Goal: Transaction & Acquisition: Purchase product/service

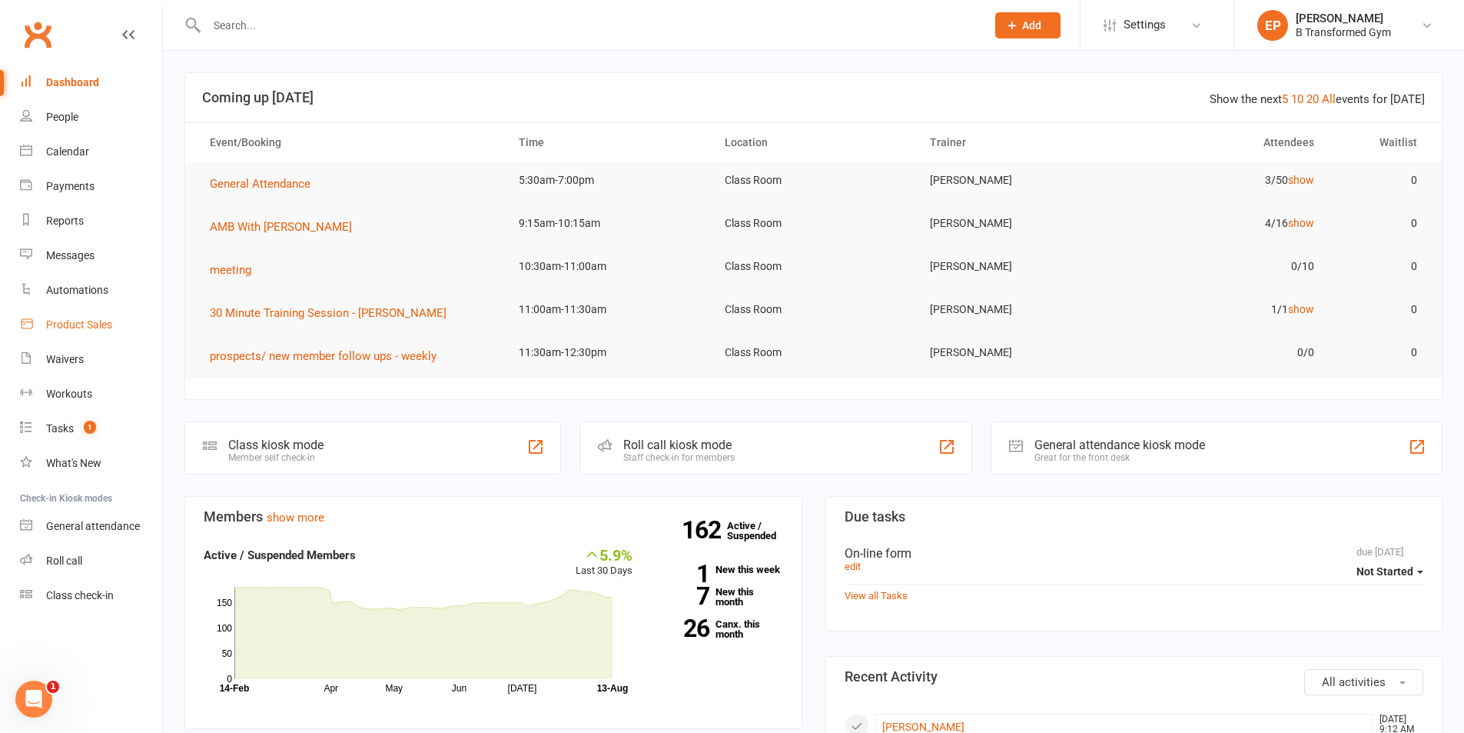
click at [57, 317] on link "Product Sales" at bounding box center [91, 324] width 142 height 35
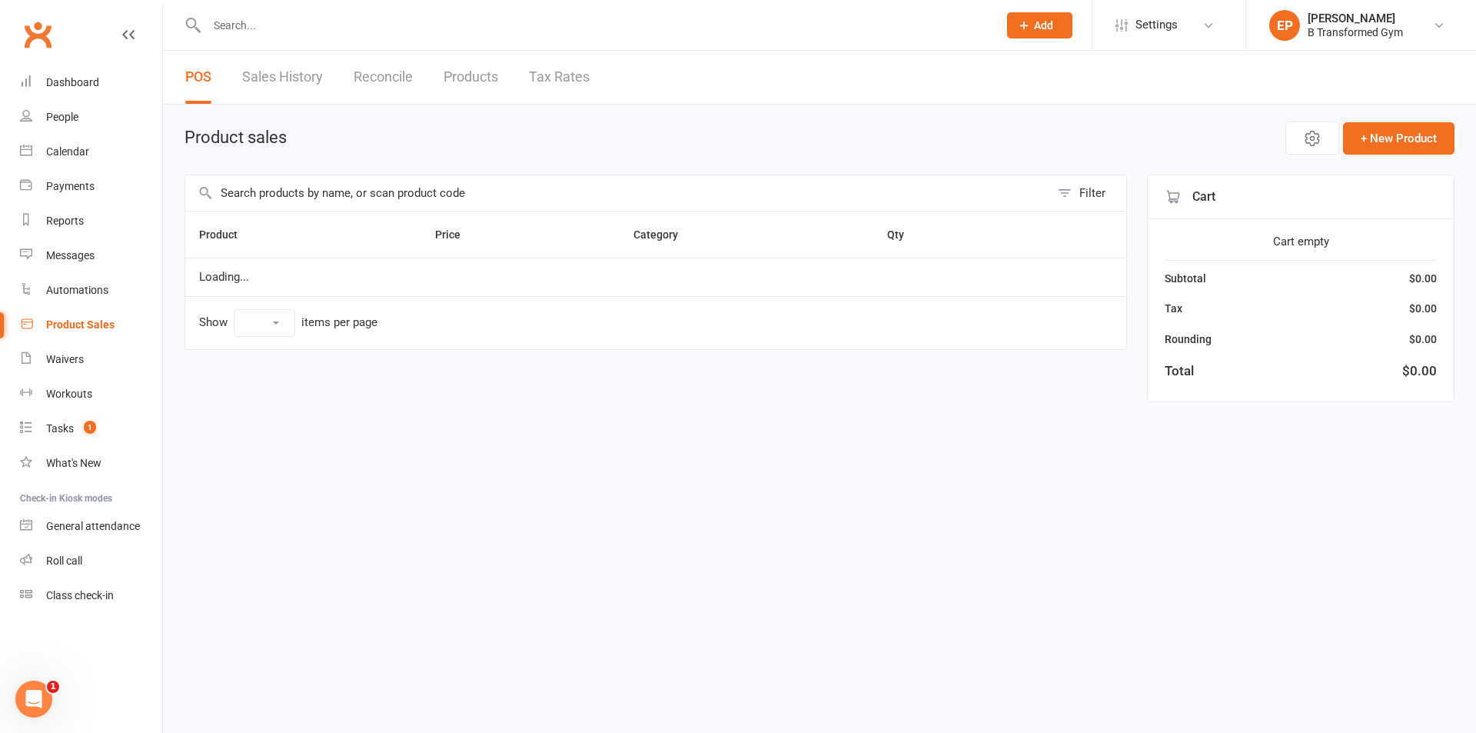
select select "10"
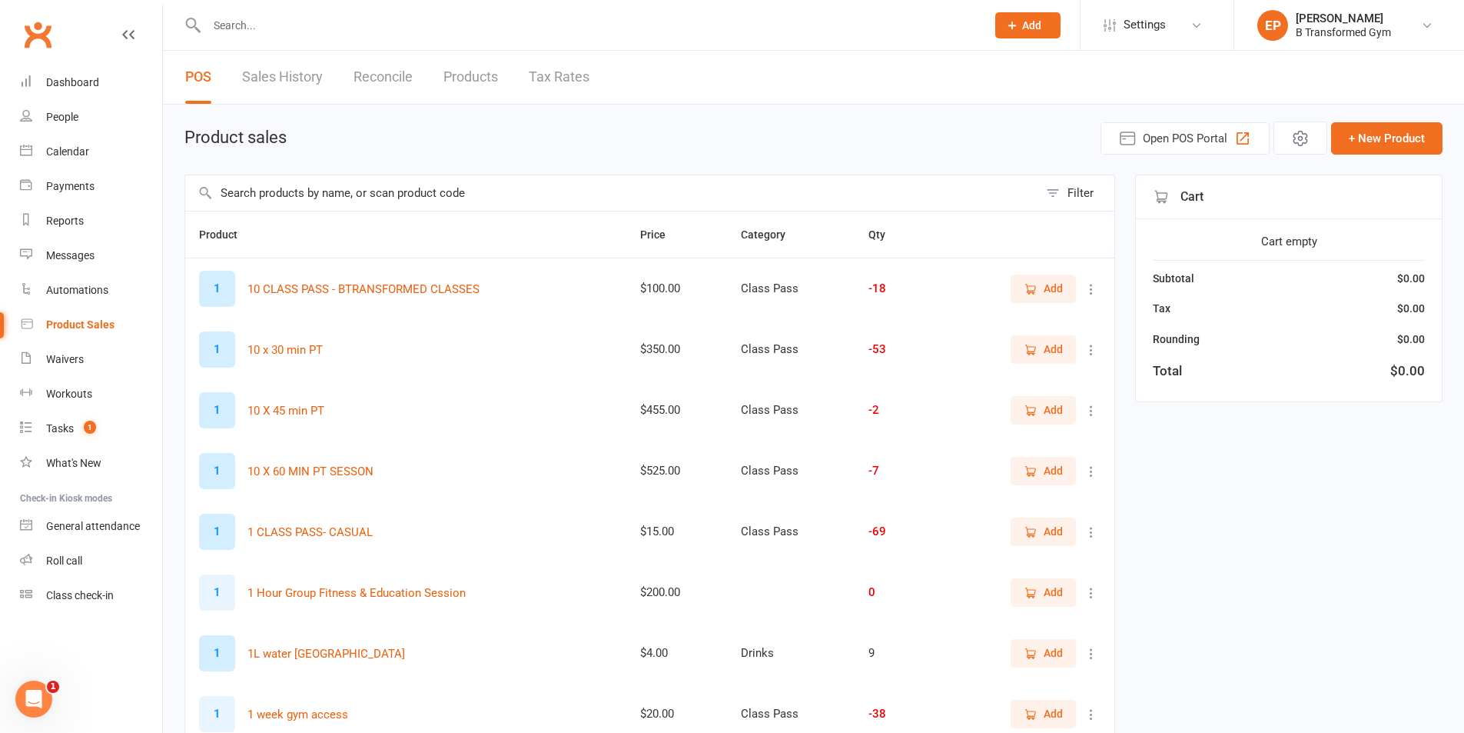
click at [311, 193] on input "text" at bounding box center [611, 192] width 853 height 35
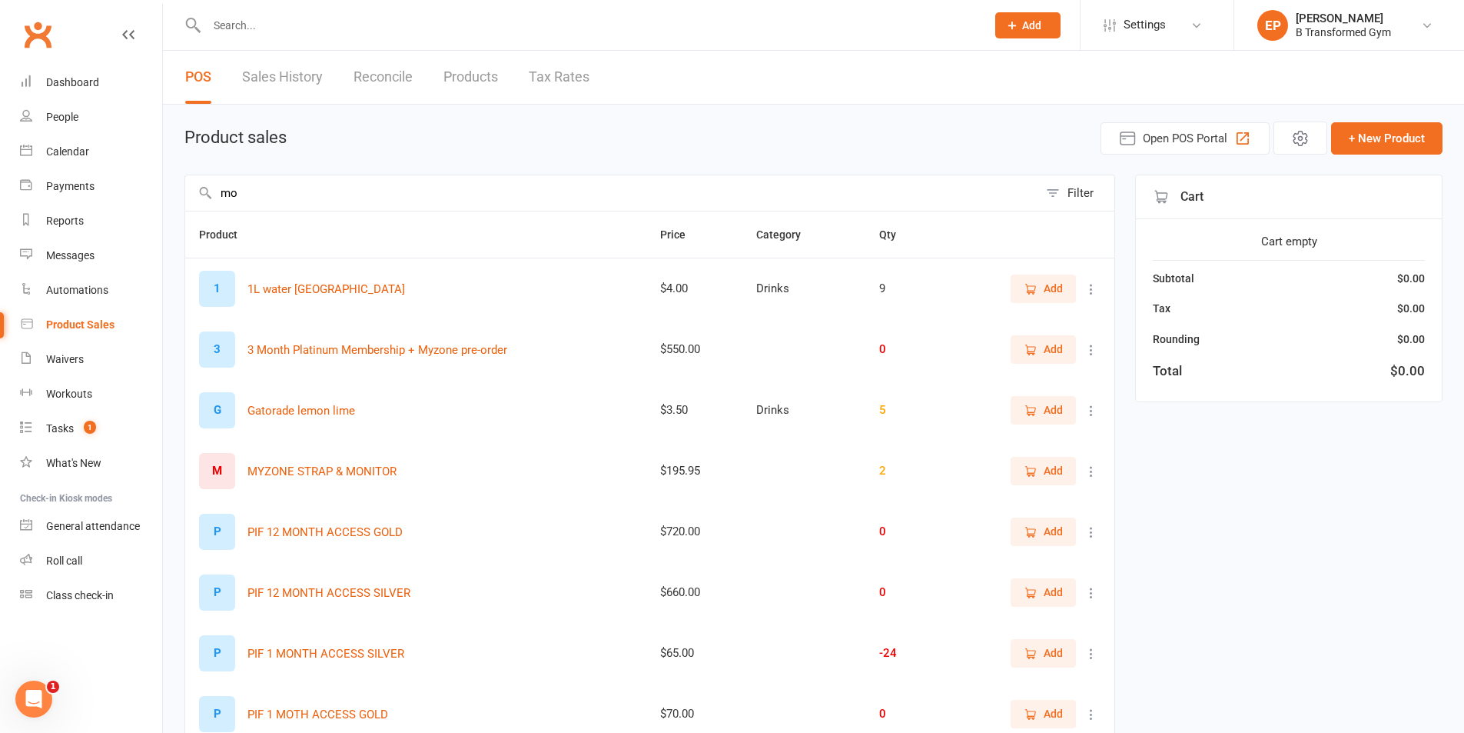
type input "m"
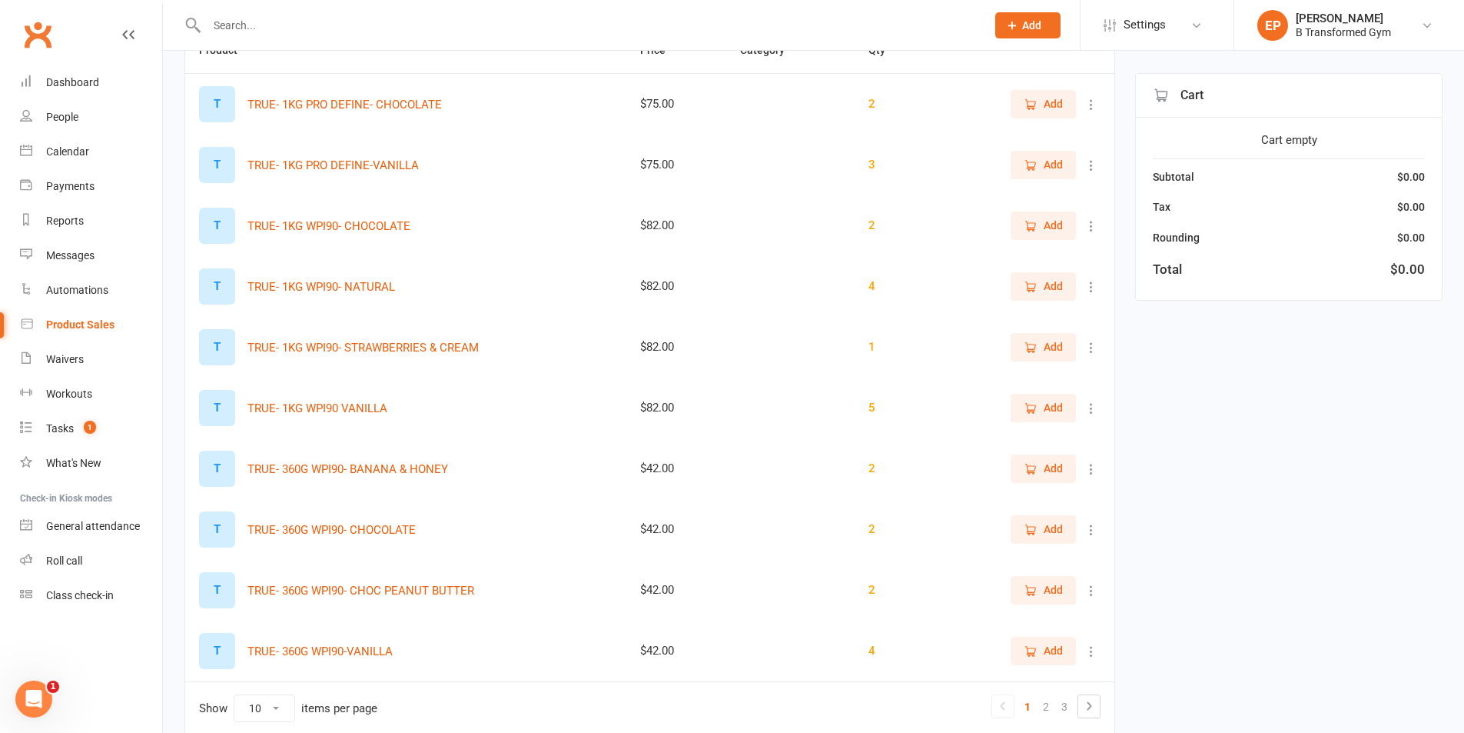
scroll to position [98, 0]
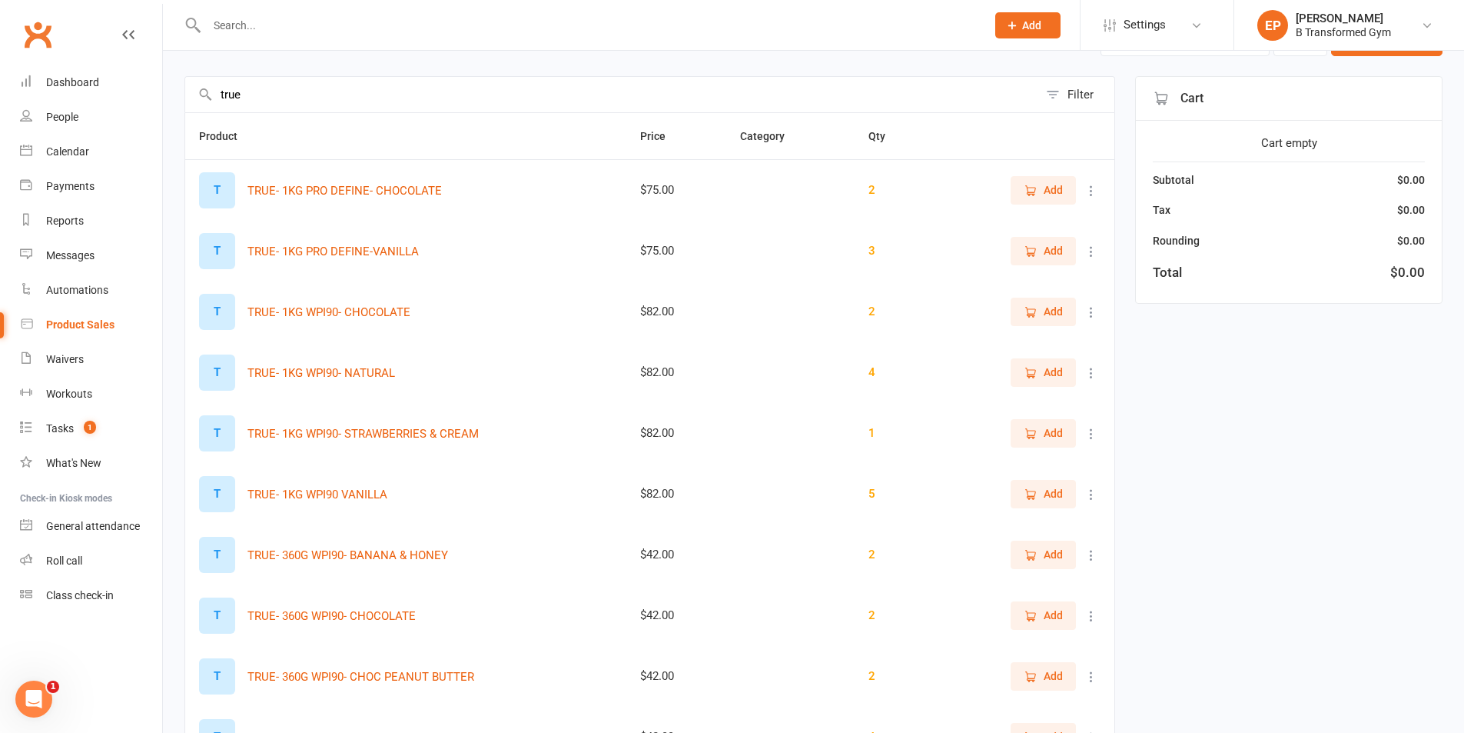
click at [269, 96] on input "true" at bounding box center [611, 94] width 853 height 35
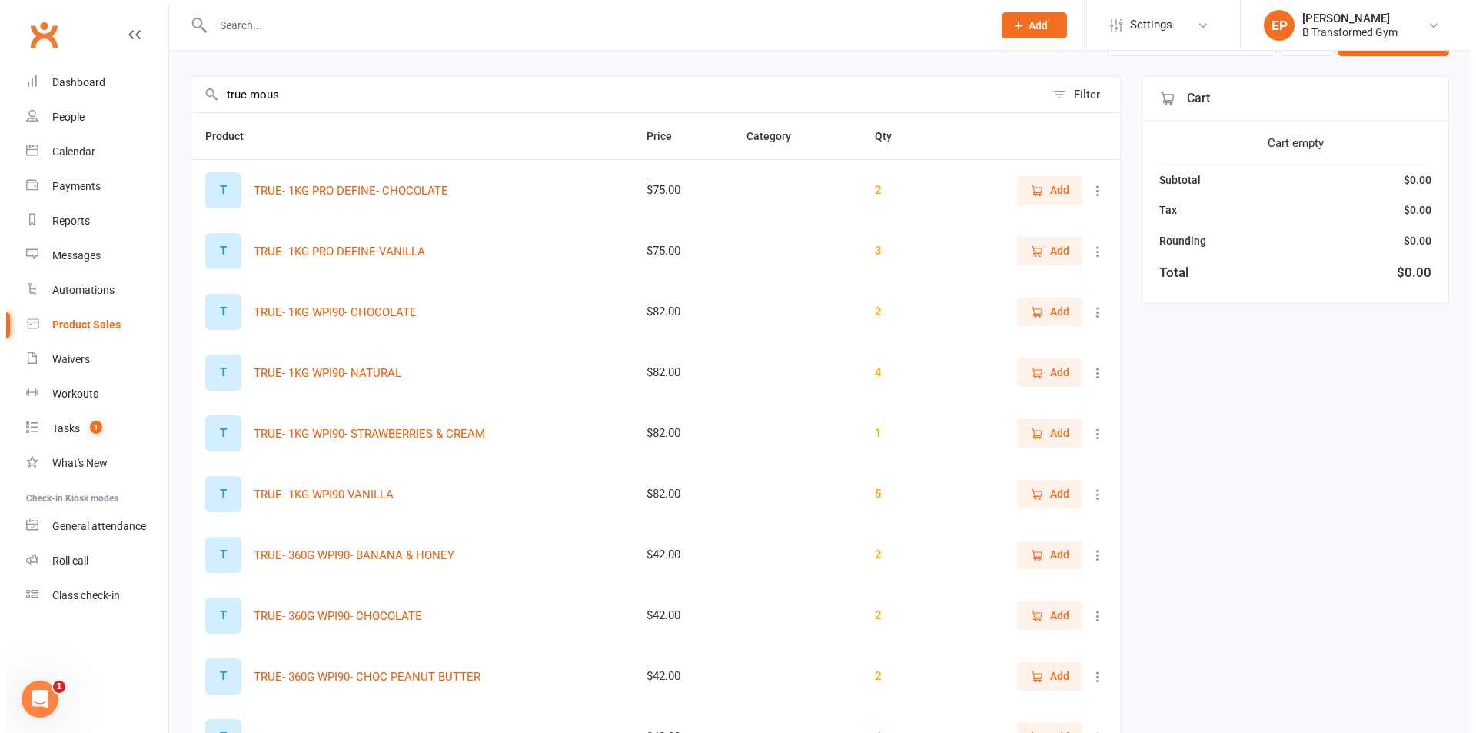
scroll to position [0, 0]
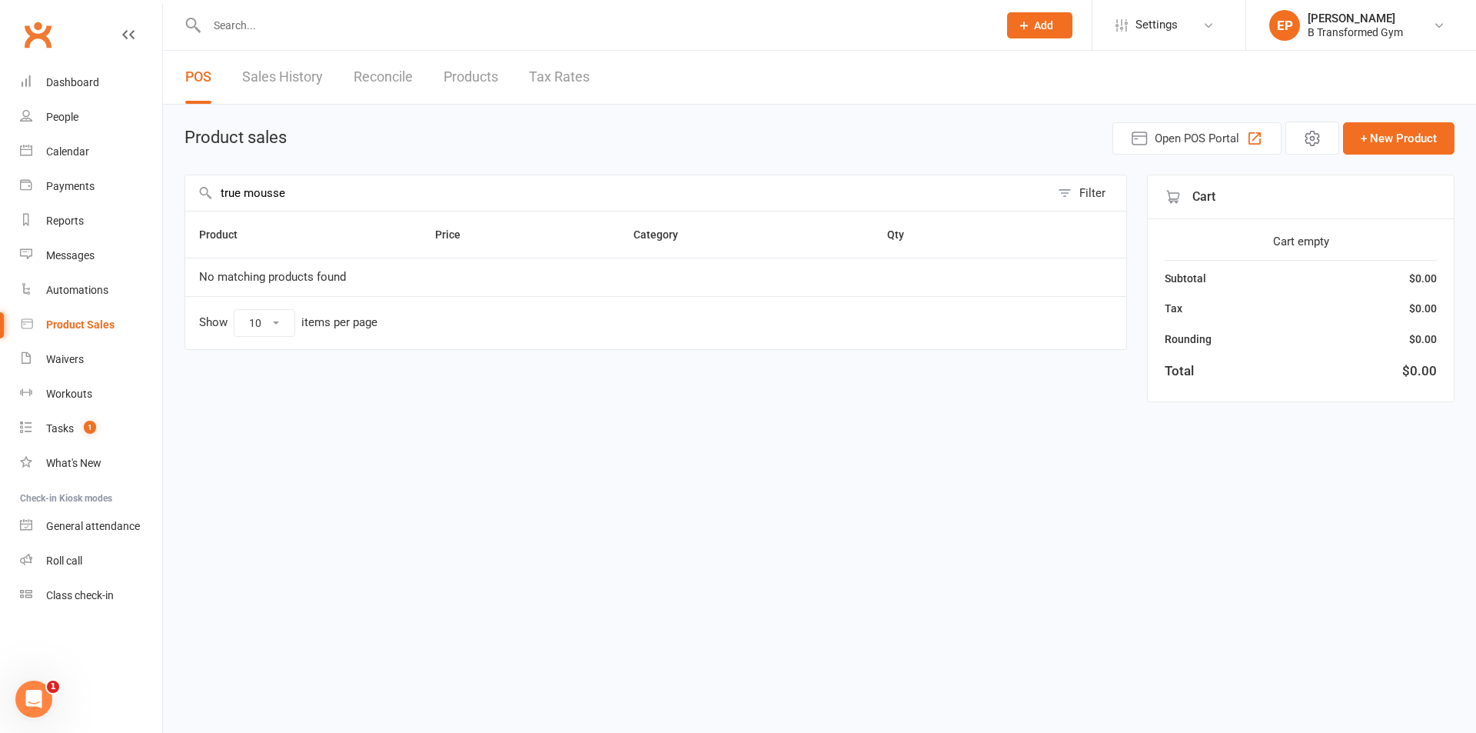
click at [240, 194] on input "true mousse" at bounding box center [617, 192] width 865 height 35
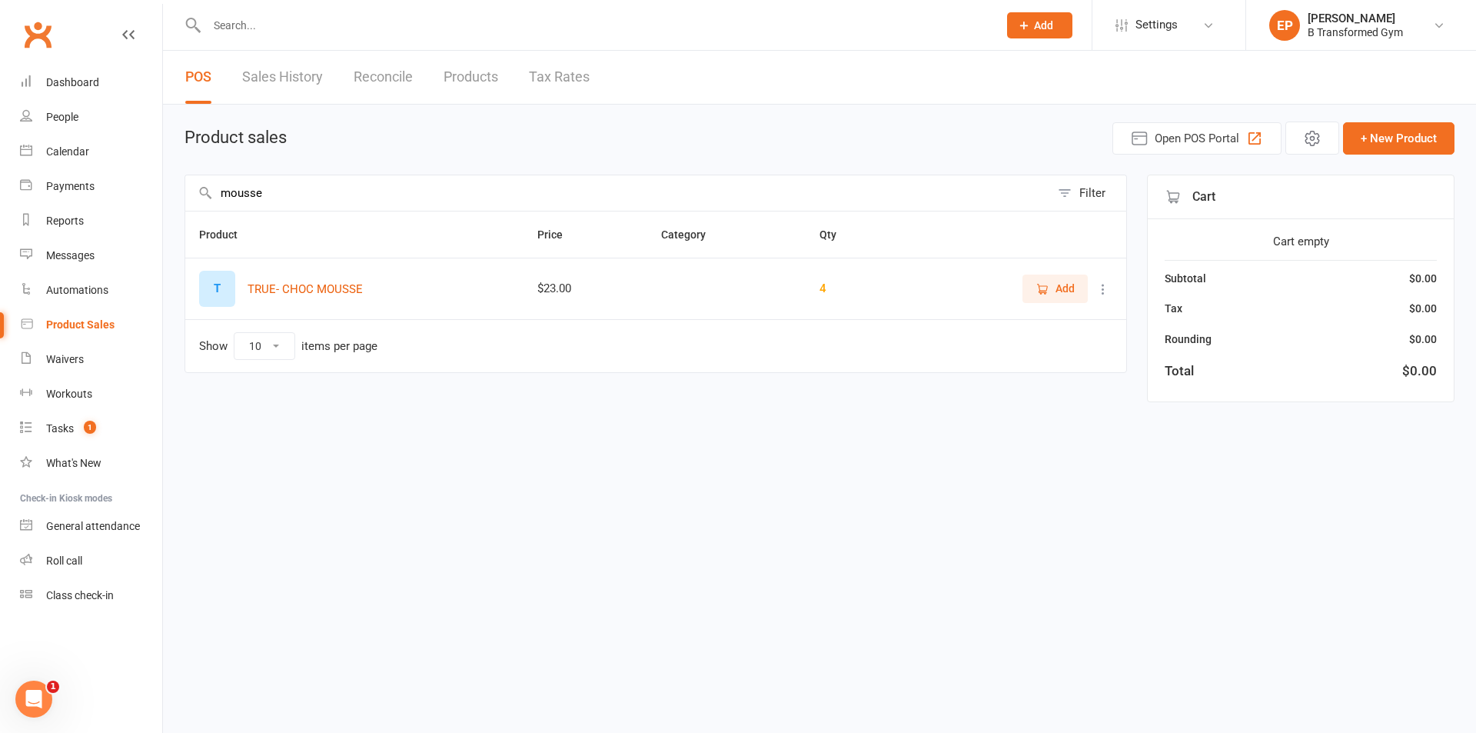
type input "mousse"
click at [1048, 292] on icon "button" at bounding box center [1042, 289] width 14 height 14
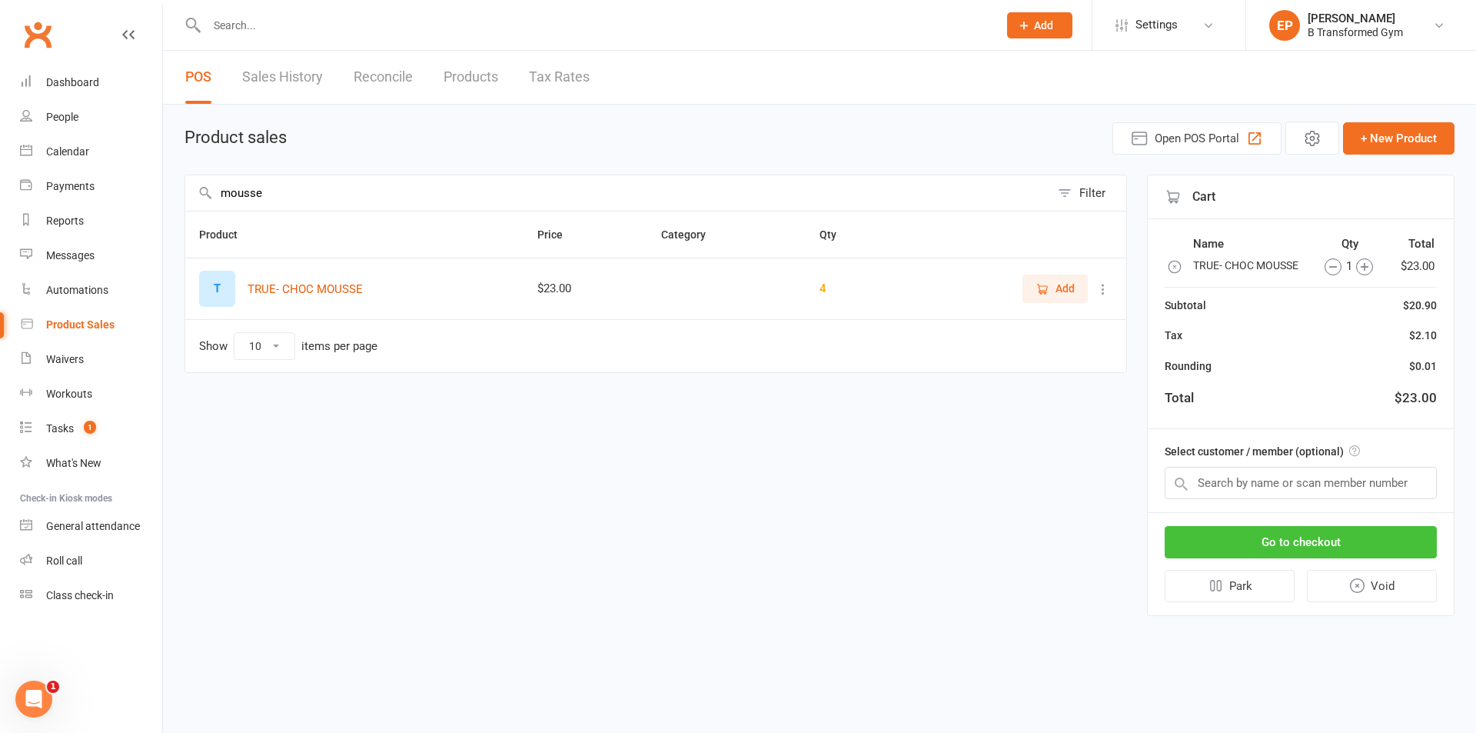
click at [1384, 554] on button "Go to checkout" at bounding box center [1300, 542] width 272 height 32
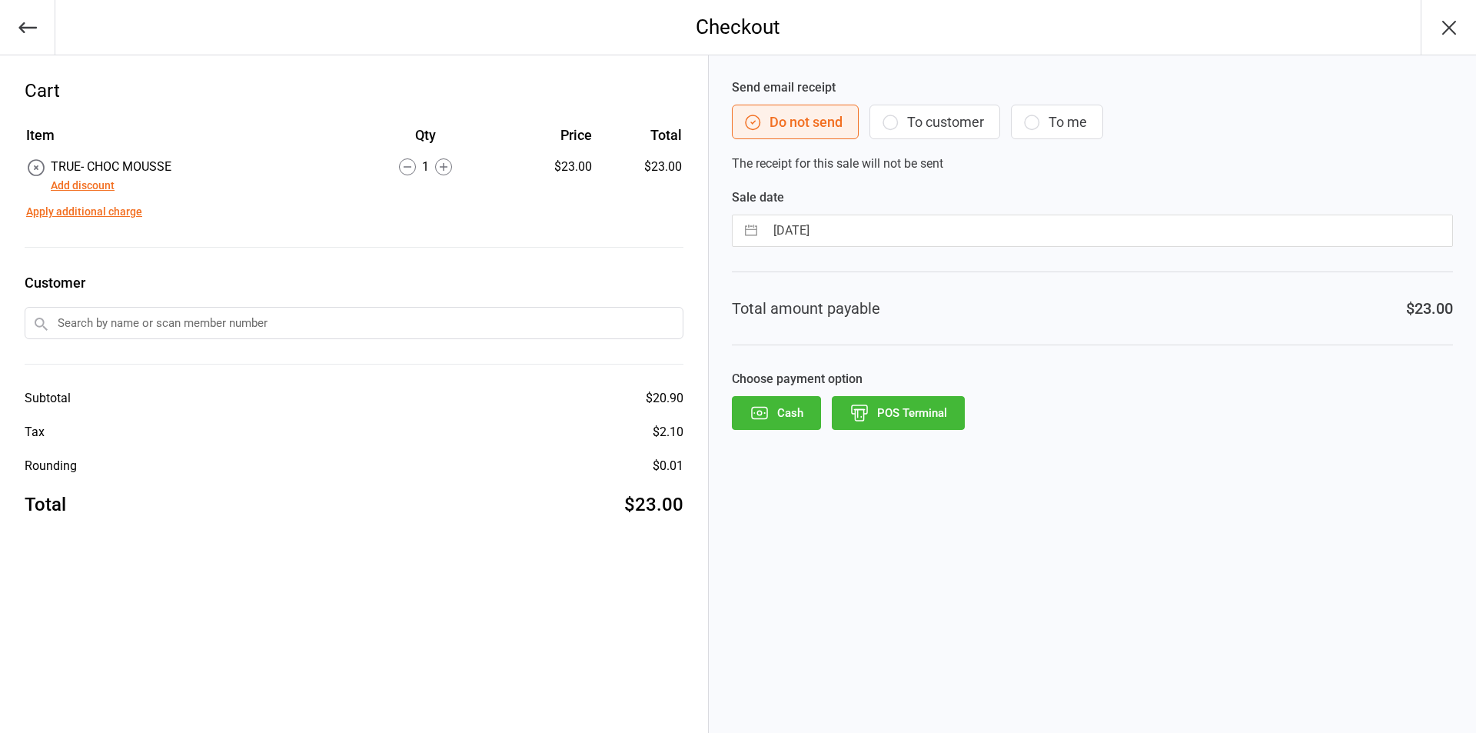
click at [934, 416] on button "POS Terminal" at bounding box center [898, 413] width 133 height 34
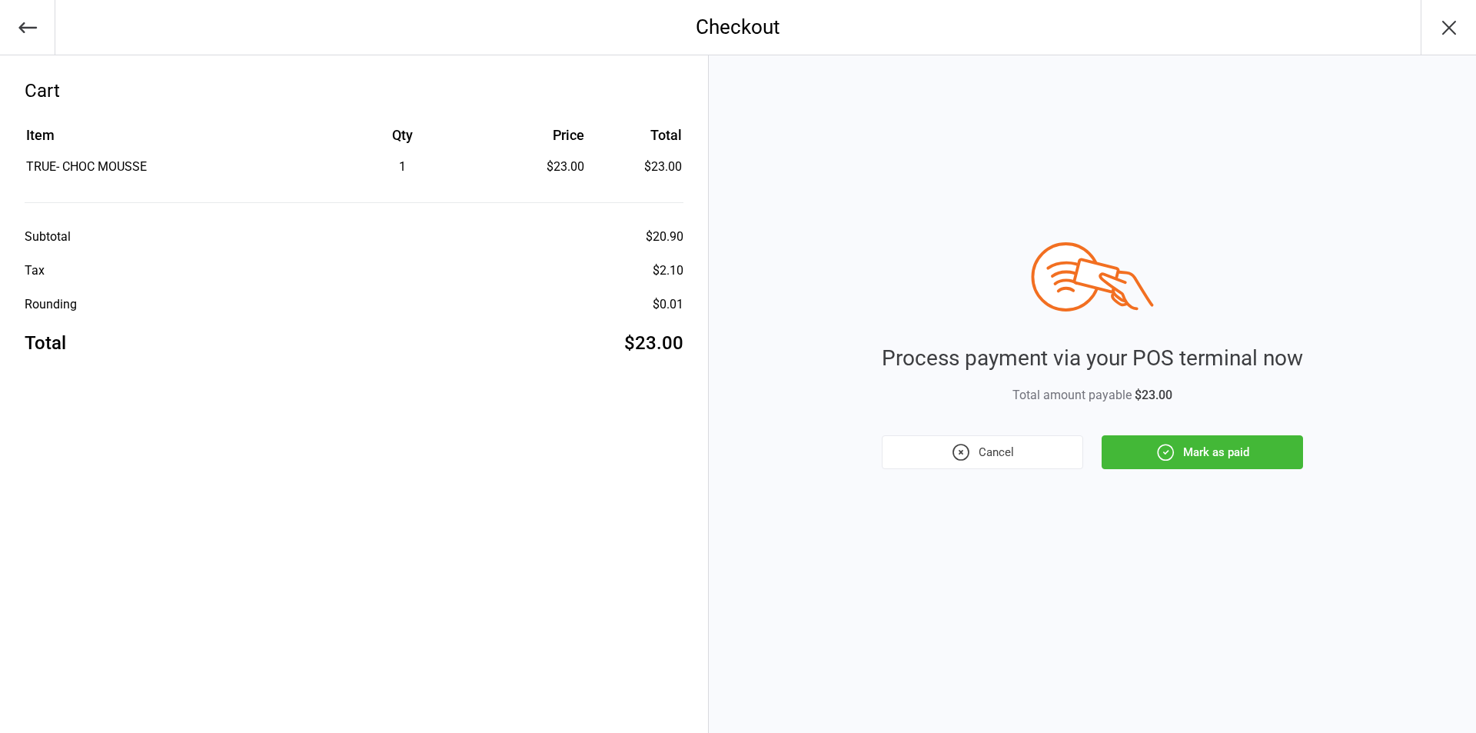
click at [1242, 447] on button "Mark as paid" at bounding box center [1201, 452] width 201 height 34
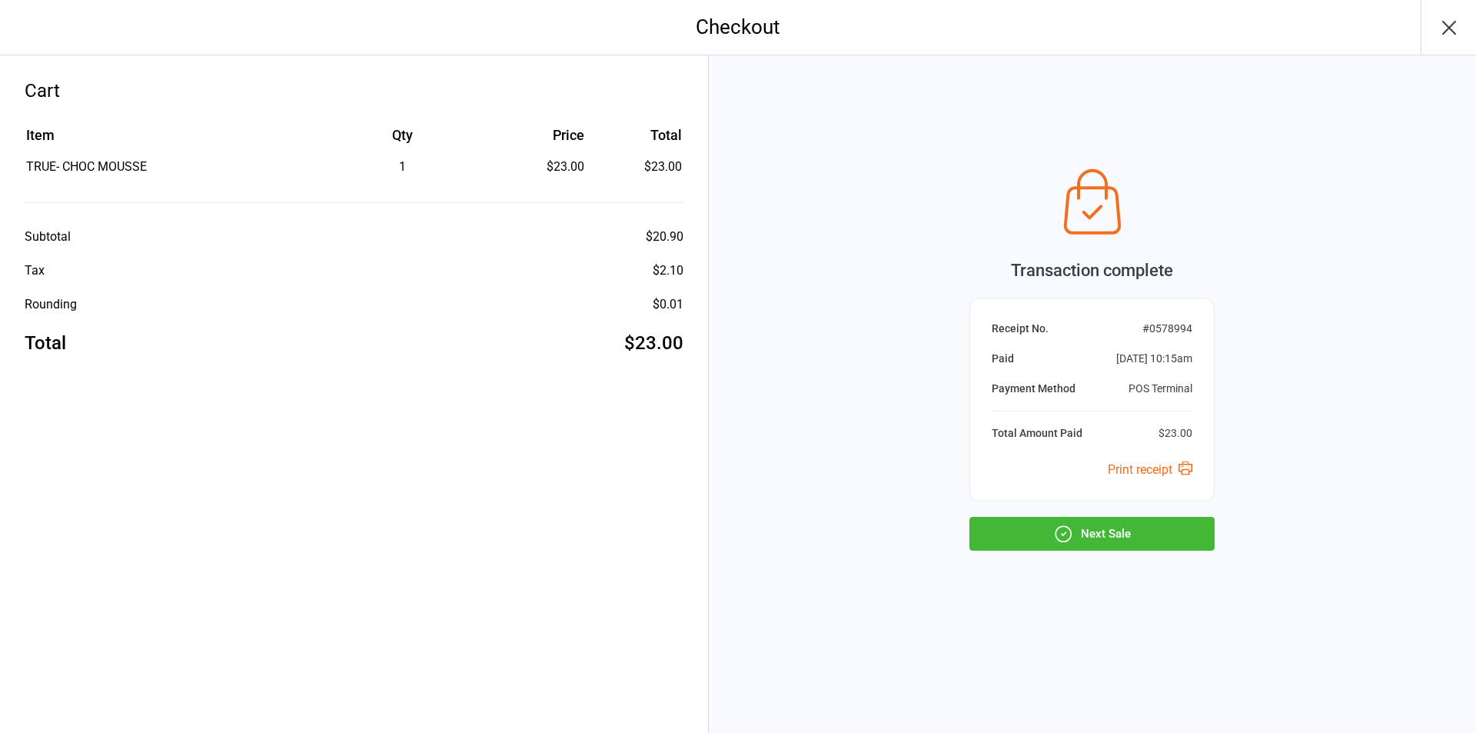
click at [1121, 535] on button "Next Sale" at bounding box center [1091, 534] width 245 height 34
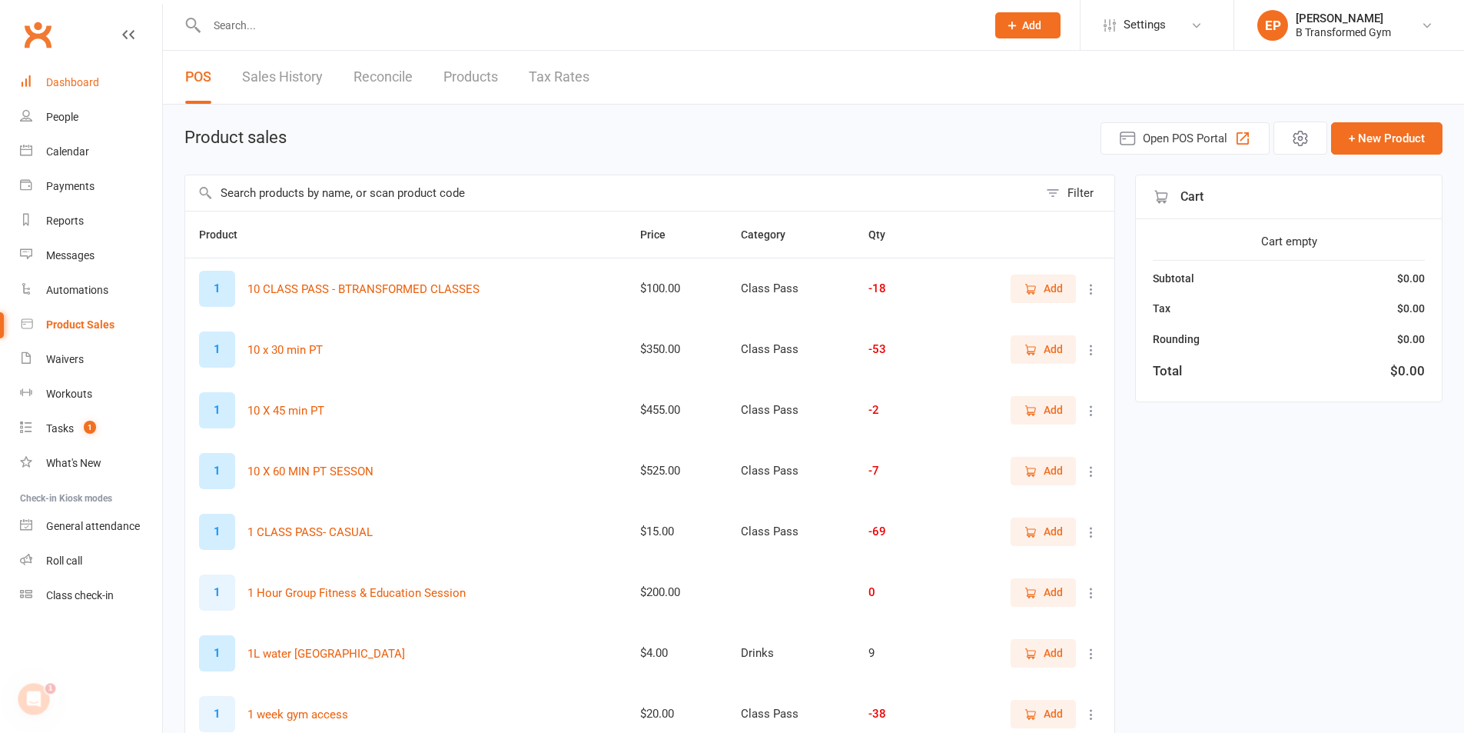
click at [61, 77] on div "Dashboard" at bounding box center [72, 82] width 53 height 12
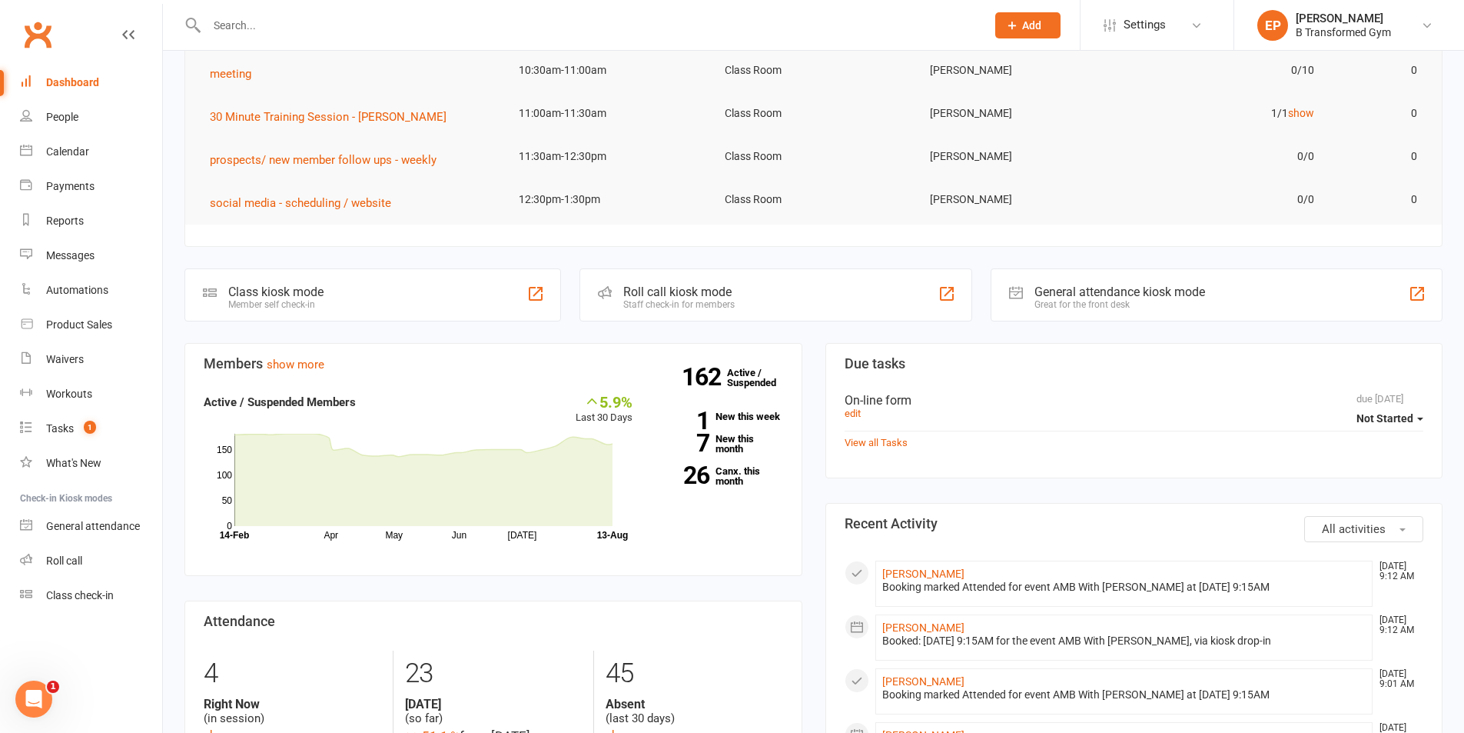
scroll to position [154, 0]
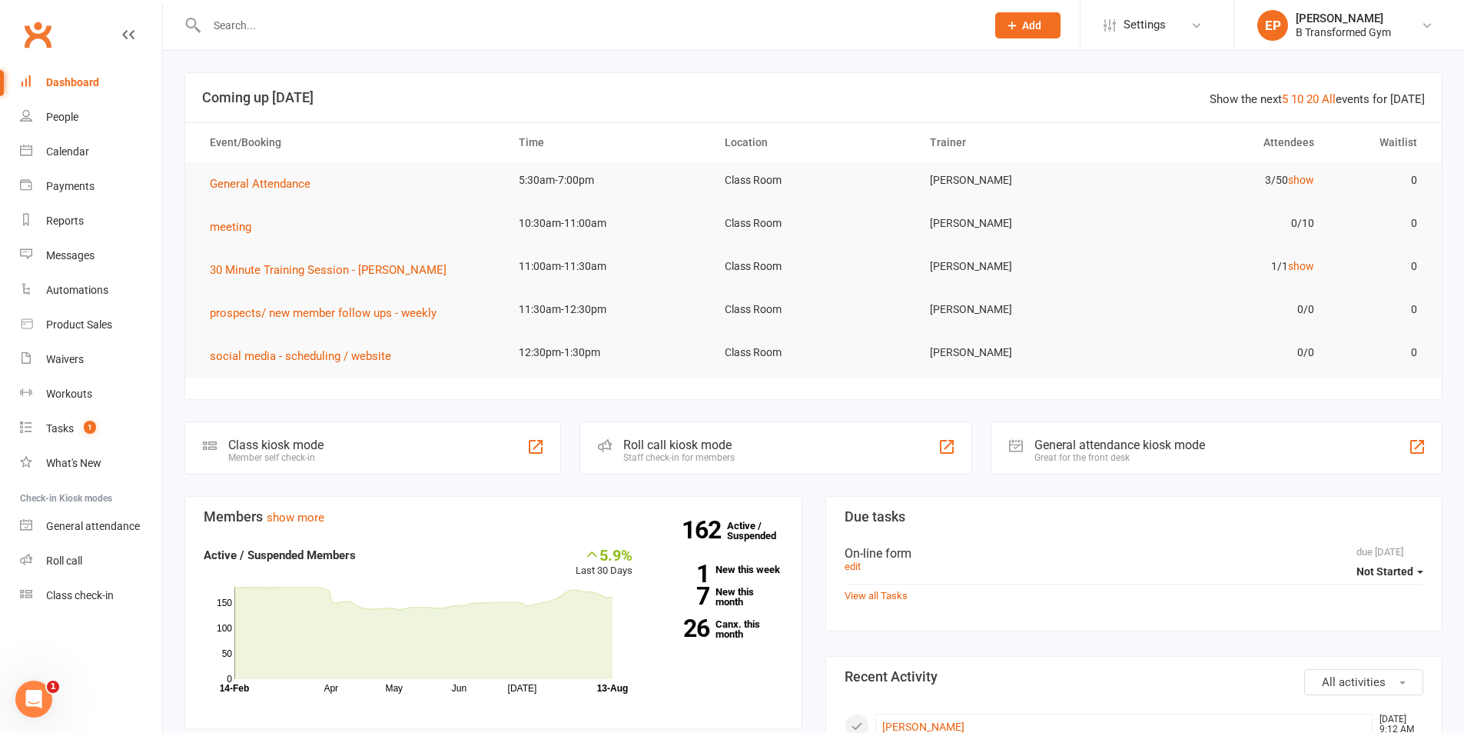
scroll to position [77, 0]
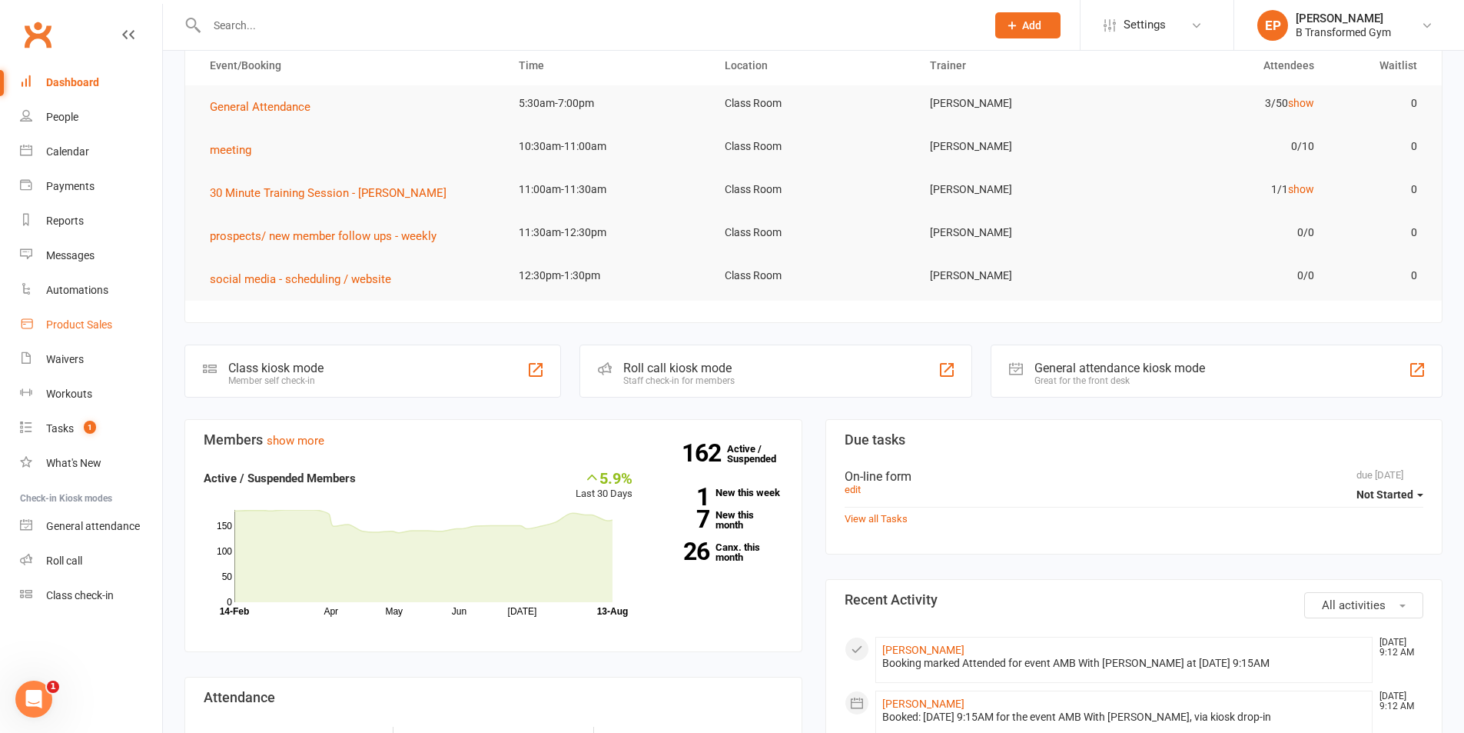
click at [79, 320] on div "Product Sales" at bounding box center [79, 324] width 66 height 12
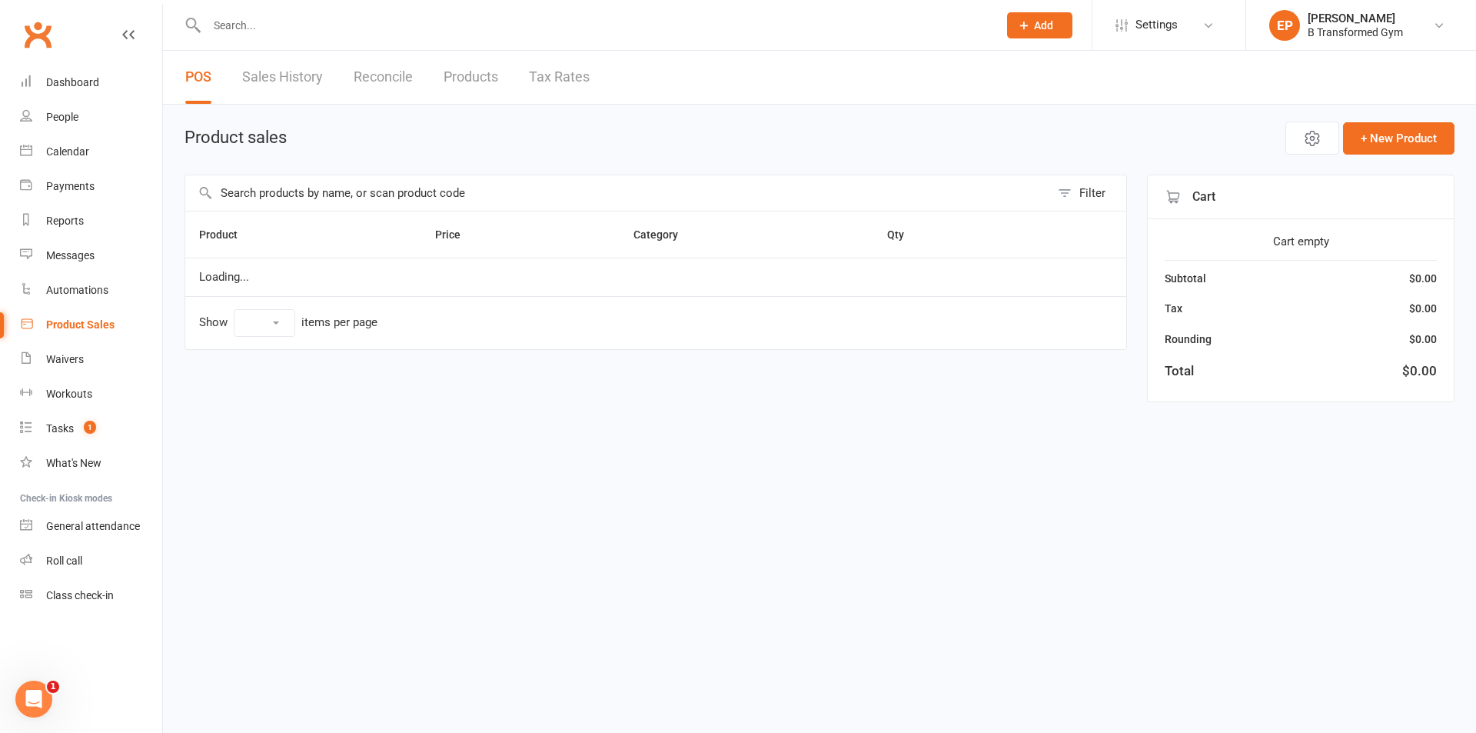
select select "10"
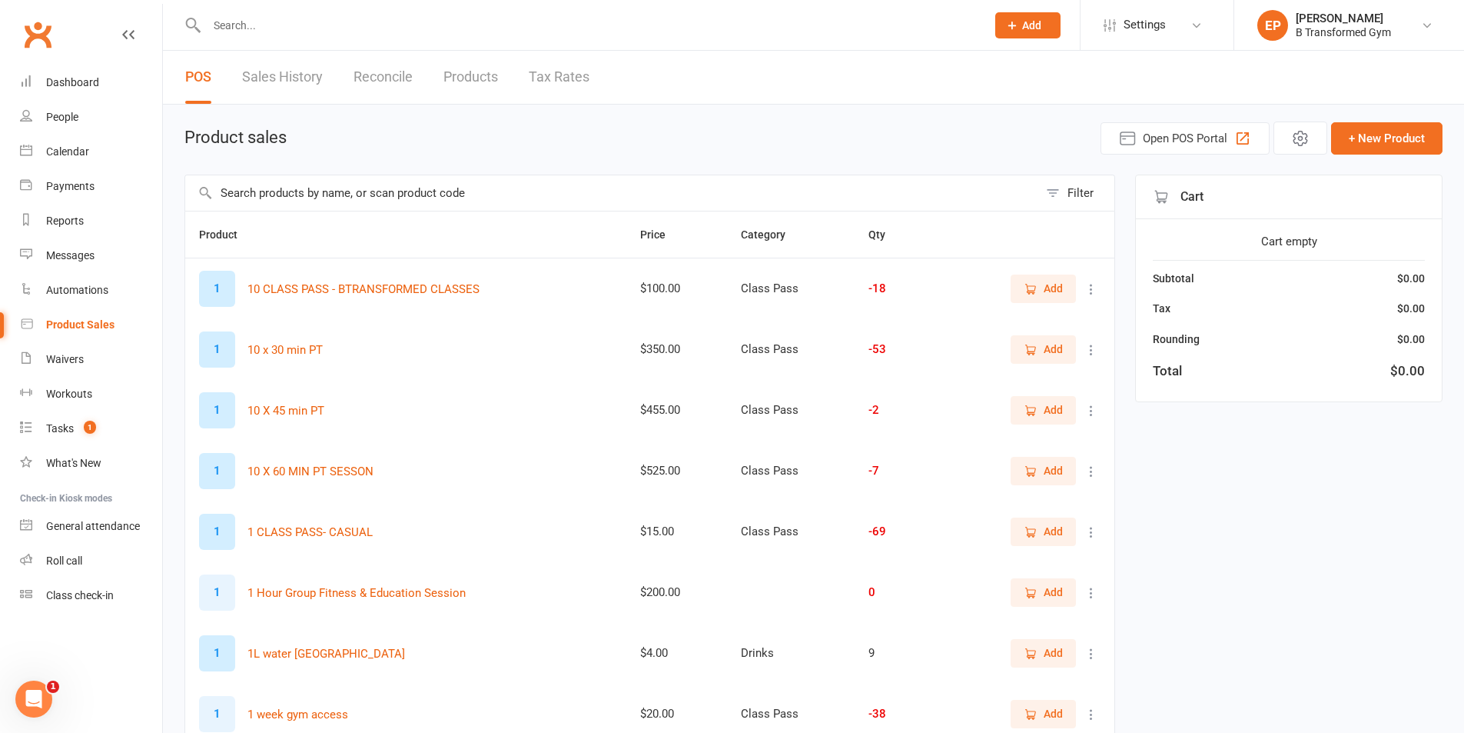
click at [280, 73] on link "Sales History" at bounding box center [282, 77] width 81 height 53
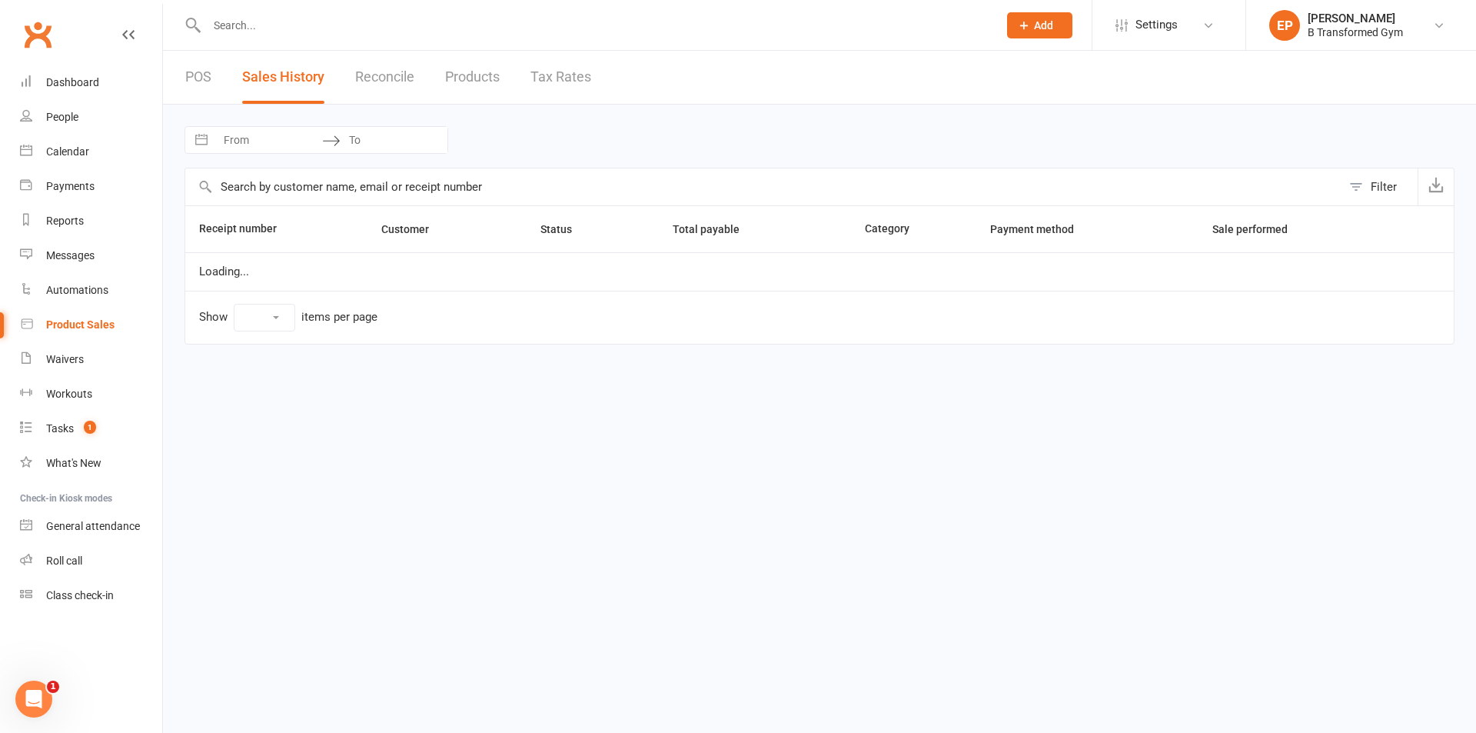
select select "25"
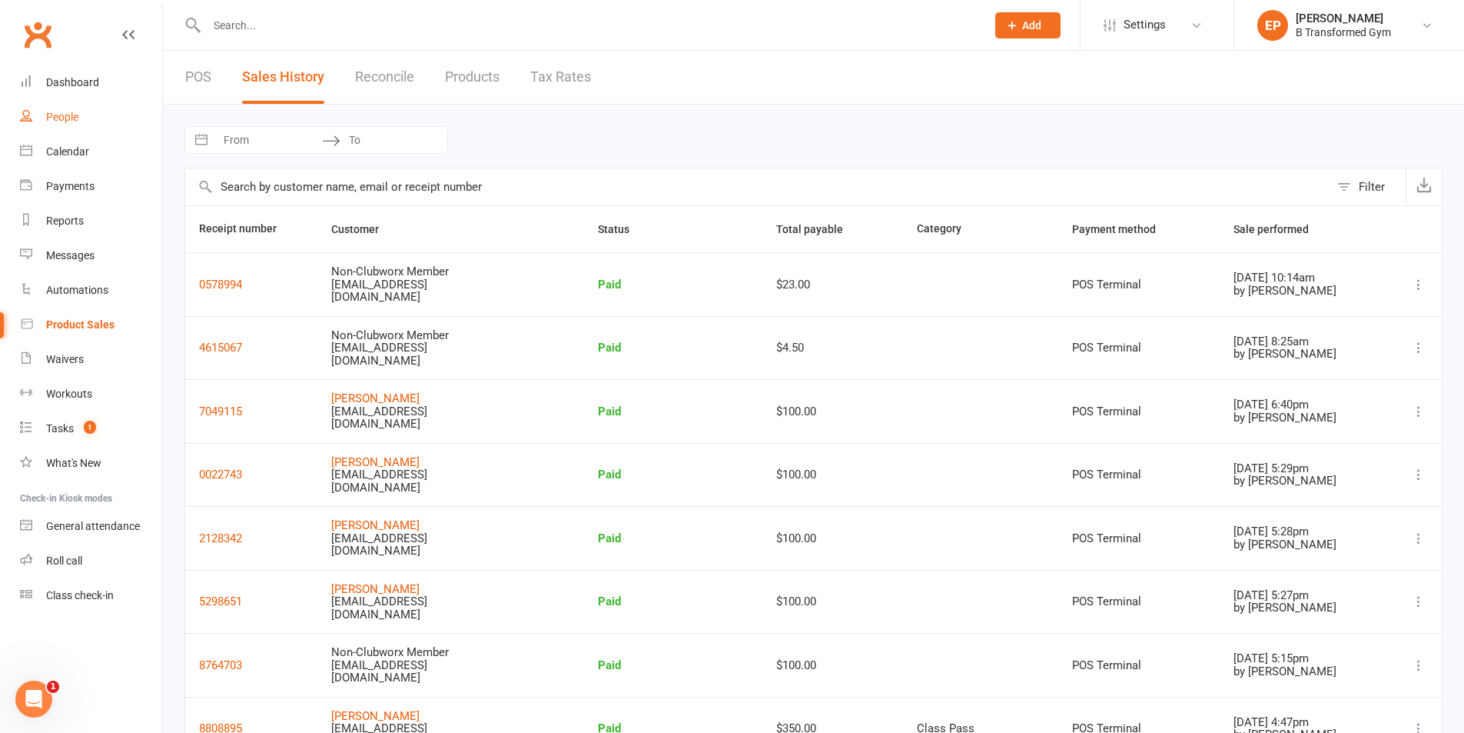
click at [59, 118] on div "People" at bounding box center [62, 117] width 32 height 12
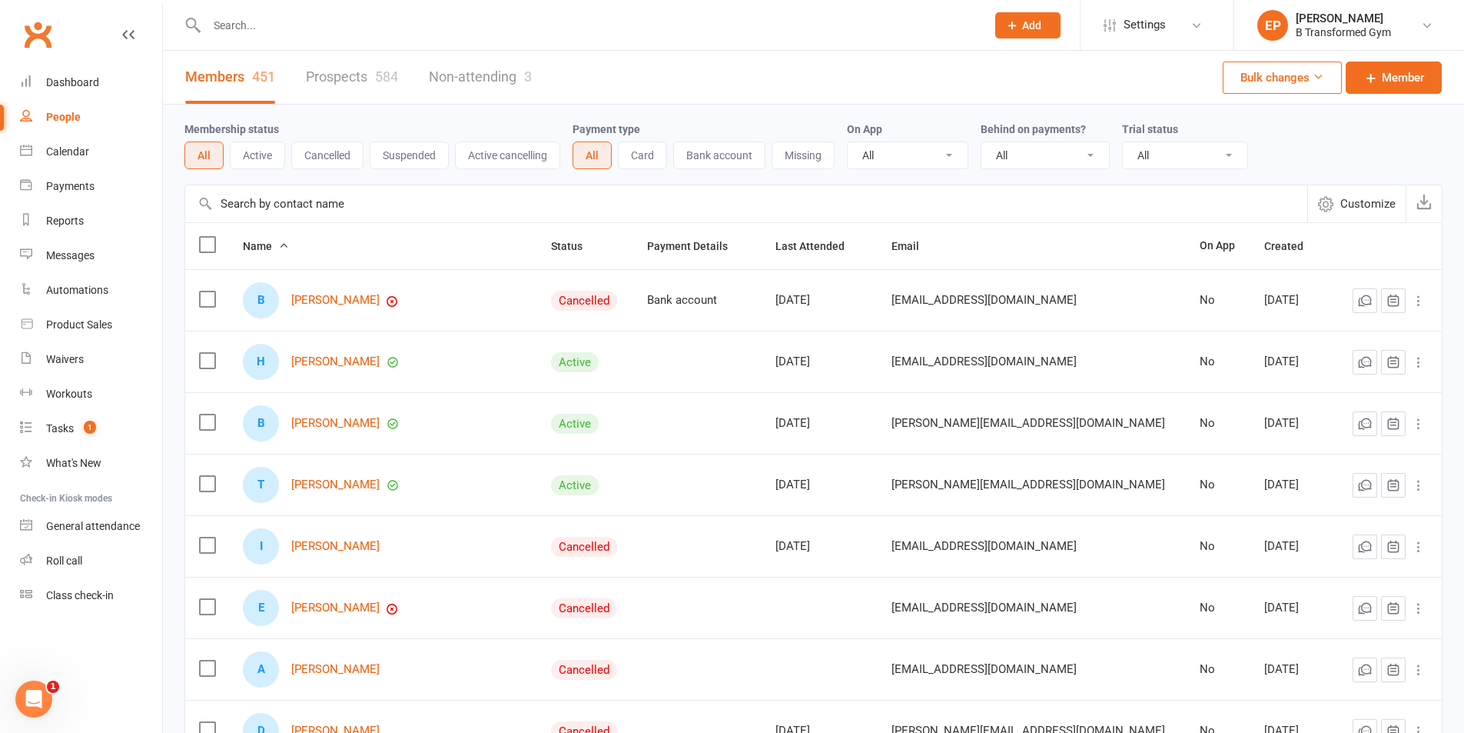
click at [215, 205] on input "text" at bounding box center [746, 203] width 1122 height 37
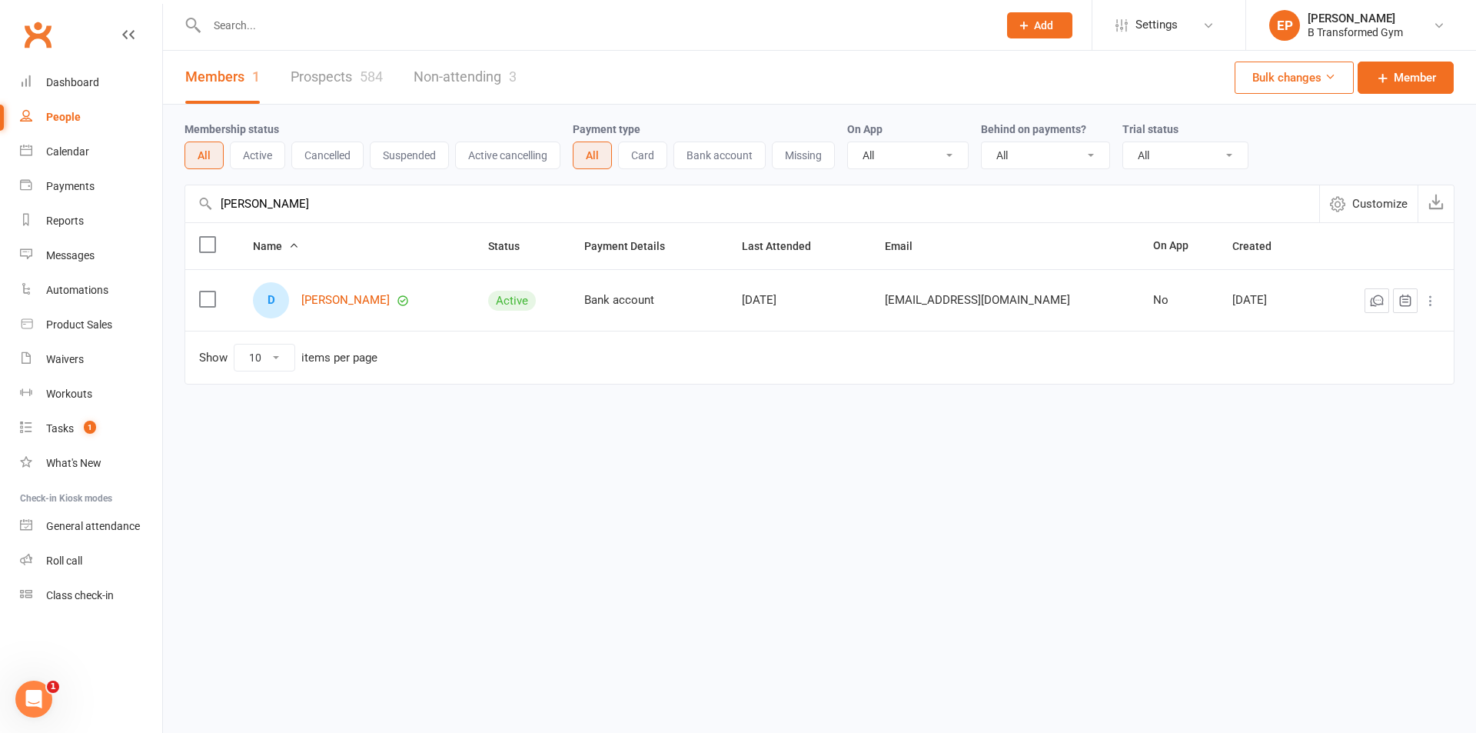
click at [311, 201] on input "debie burchard" at bounding box center [752, 203] width 1134 height 37
type input "d"
